Goal: Task Accomplishment & Management: Use online tool/utility

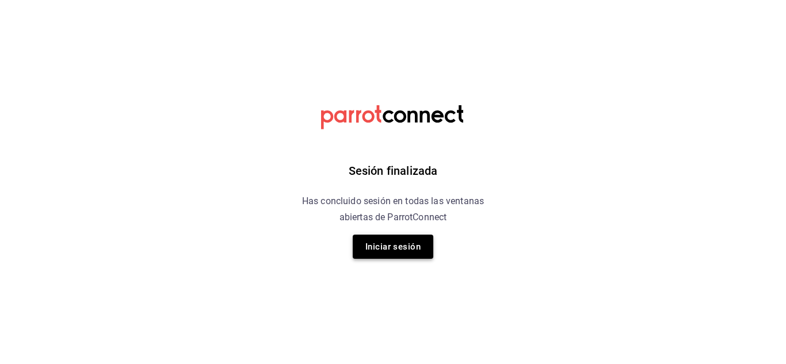
click at [403, 248] on button "Iniciar sesión" at bounding box center [393, 247] width 81 height 24
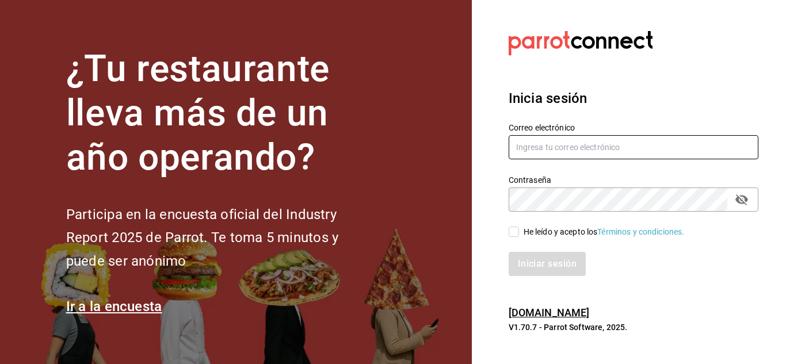
type input "[PERSON_NAME][EMAIL_ADDRESS][PERSON_NAME][DOMAIN_NAME]"
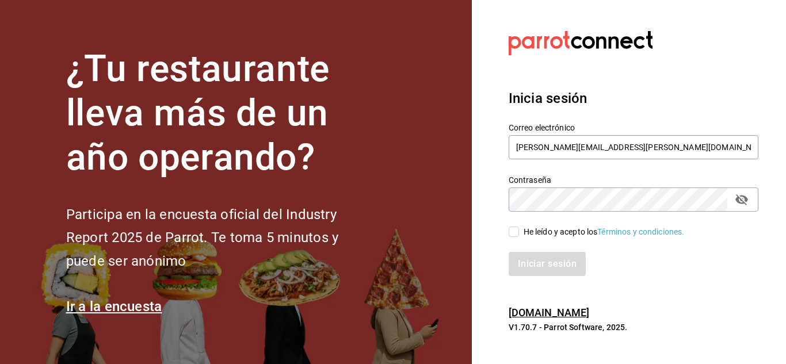
click at [517, 232] on input "He leído y acepto los Términos y condiciones." at bounding box center [514, 232] width 10 height 10
checkbox input "true"
click at [533, 265] on button "Iniciar sesión" at bounding box center [548, 264] width 78 height 24
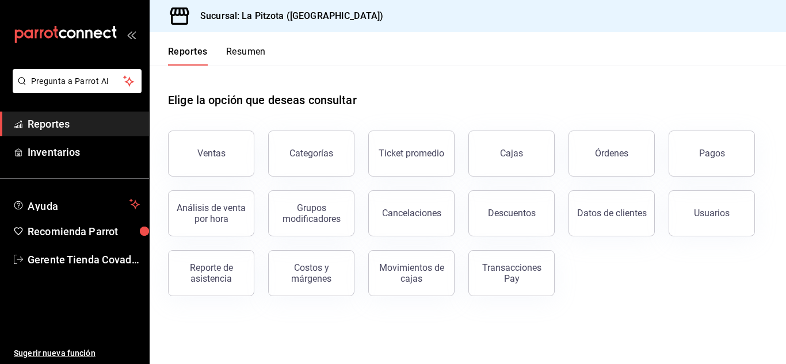
click at [250, 49] on button "Resumen" at bounding box center [246, 56] width 40 height 20
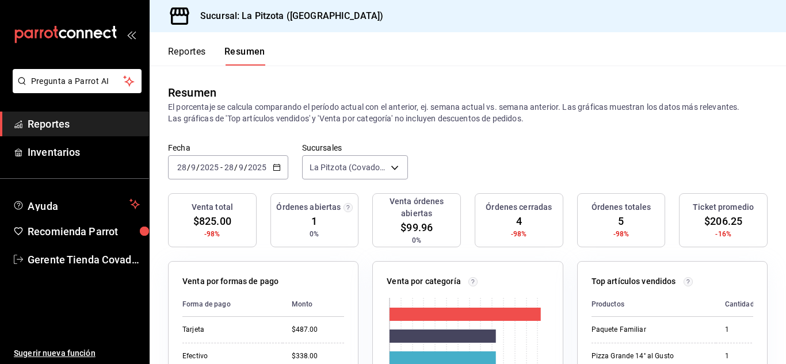
click at [273, 170] on icon "button" at bounding box center [277, 167] width 8 height 8
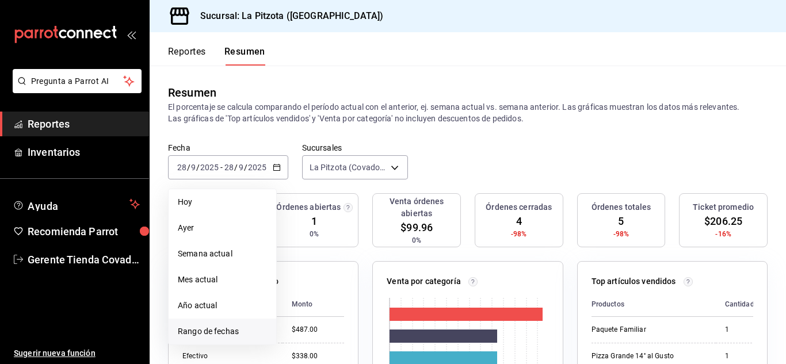
click at [239, 328] on span "Rango de fechas" at bounding box center [222, 332] width 89 height 12
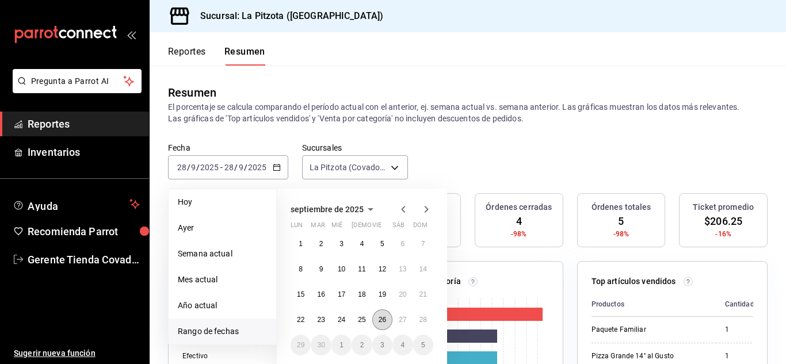
click at [383, 321] on abbr "26" at bounding box center [382, 320] width 7 height 8
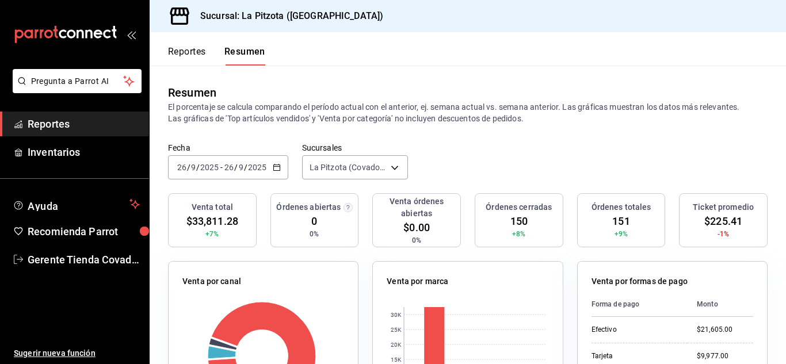
click at [279, 172] on div "[DATE] [DATE] - [DATE] [DATE]" at bounding box center [228, 167] width 120 height 24
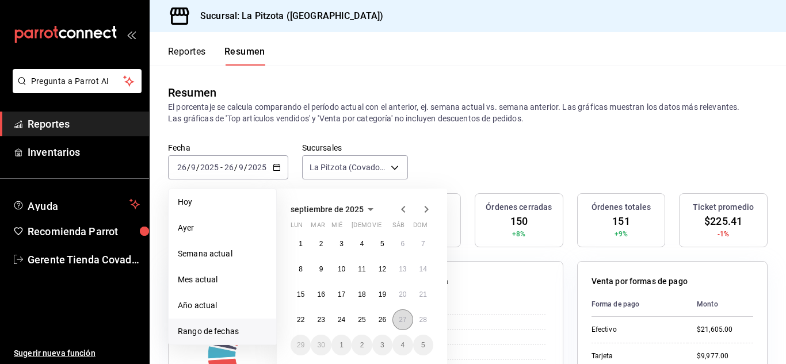
click at [409, 324] on button "27" at bounding box center [402, 320] width 20 height 21
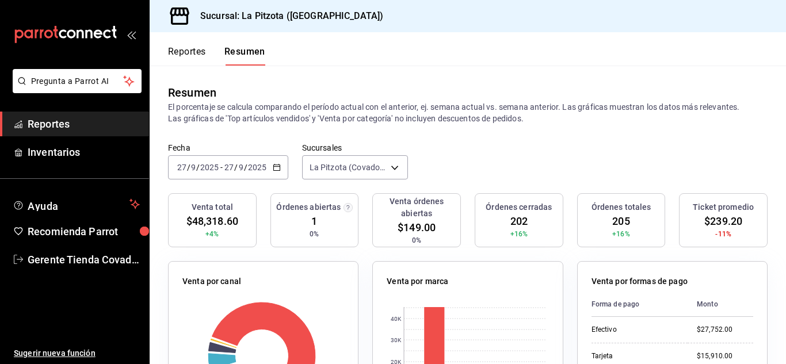
click at [192, 53] on button "Reportes" at bounding box center [187, 56] width 38 height 20
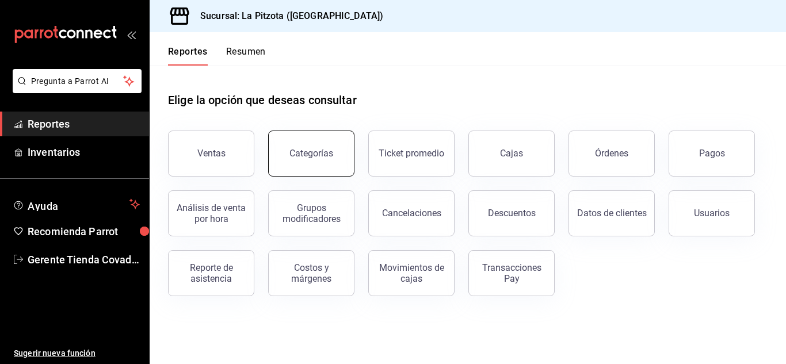
click at [304, 155] on div "Categorías" at bounding box center [311, 153] width 44 height 11
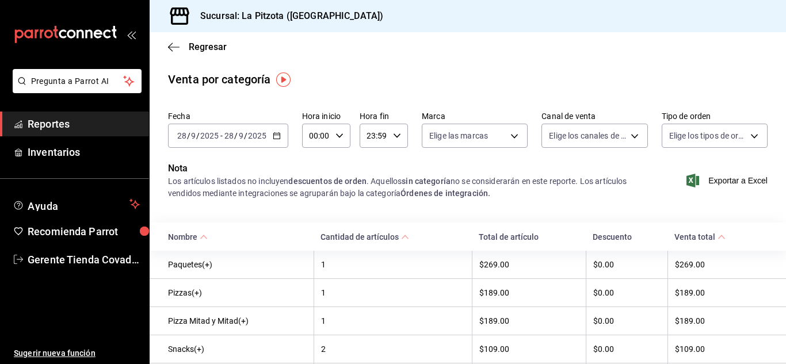
click at [273, 134] on icon "button" at bounding box center [277, 136] width 8 height 8
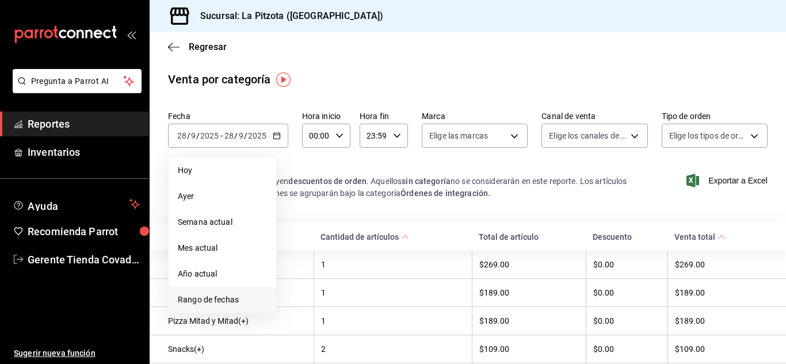
click at [234, 297] on span "Rango de fechas" at bounding box center [222, 300] width 89 height 12
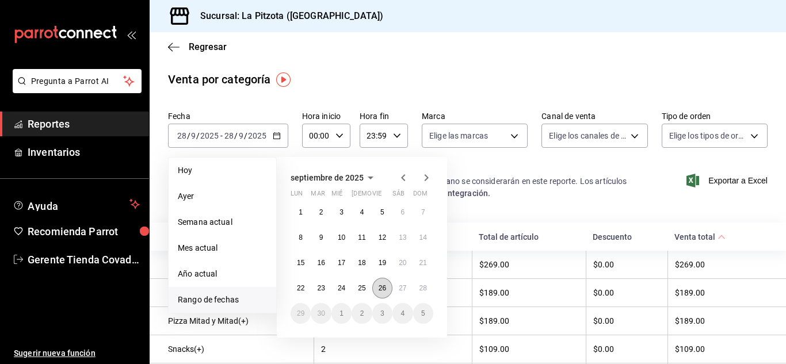
click at [386, 291] on abbr "26" at bounding box center [382, 288] width 7 height 8
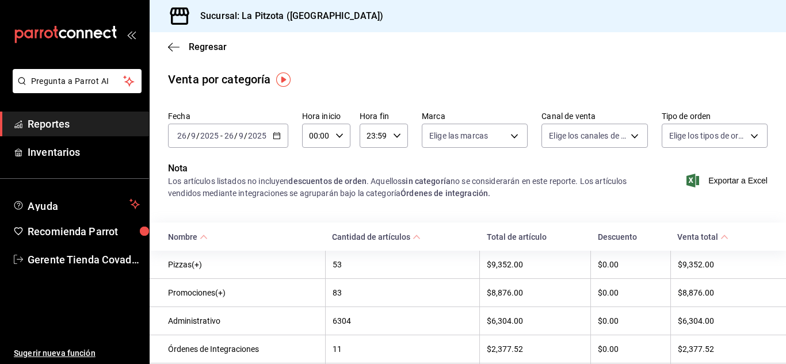
click at [278, 140] on div "[DATE] [DATE] - [DATE] [DATE]" at bounding box center [228, 136] width 120 height 24
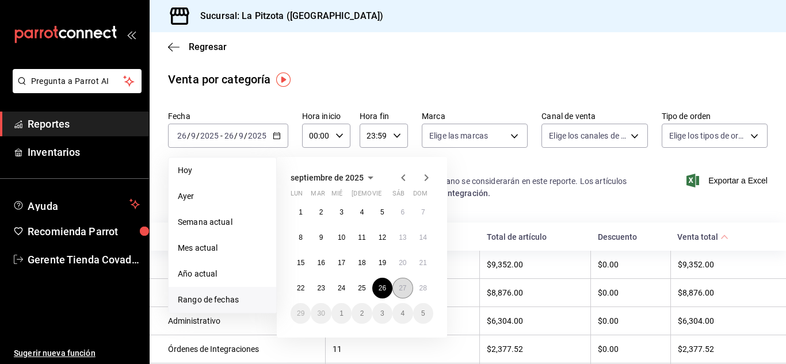
click at [403, 286] on abbr "27" at bounding box center [402, 288] width 7 height 8
